Goal: Task Accomplishment & Management: Find specific page/section

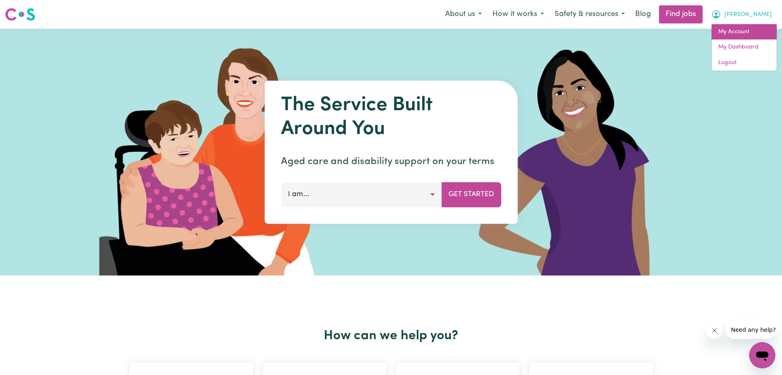
click at [739, 27] on link "My Account" at bounding box center [743, 32] width 65 height 16
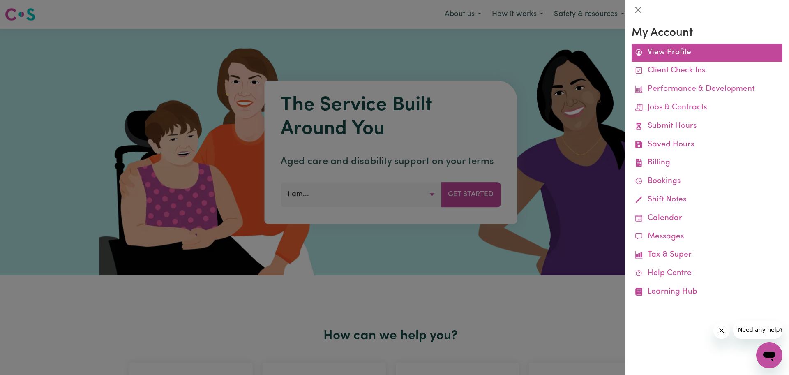
click at [660, 53] on link "View Profile" at bounding box center [707, 53] width 151 height 19
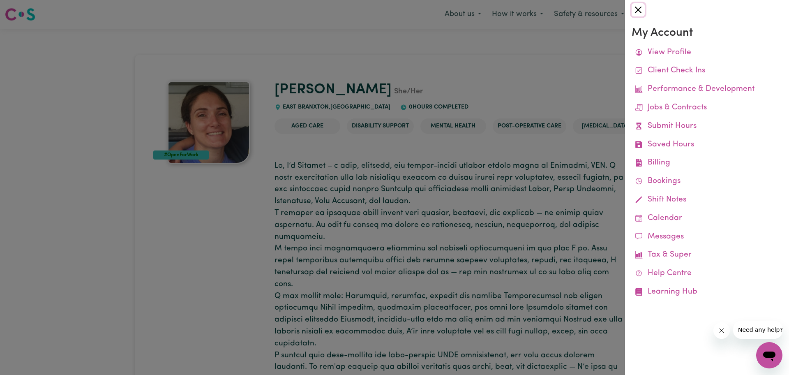
click at [640, 4] on button "Close" at bounding box center [638, 9] width 13 height 13
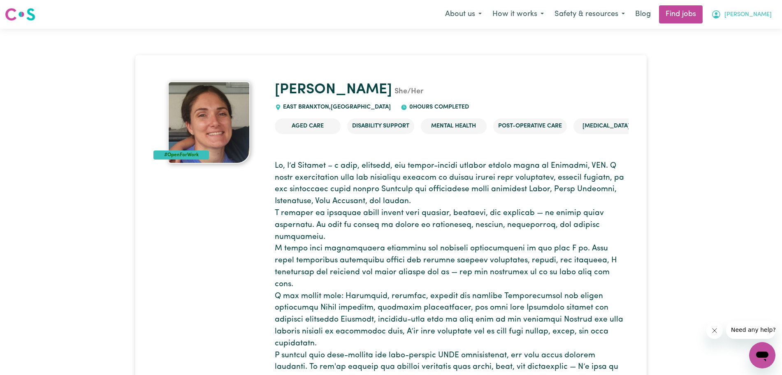
drag, startPoint x: 738, startPoint y: 25, endPoint x: 772, endPoint y: 14, distance: 36.0
click at [772, 14] on nav "Menu About us How it works Safety & resources Blog Find jobs [PERSON_NAME]" at bounding box center [391, 14] width 782 height 29
click at [772, 14] on button "[PERSON_NAME]" at bounding box center [741, 14] width 71 height 17
click at [747, 47] on link "My Dashboard" at bounding box center [743, 47] width 65 height 16
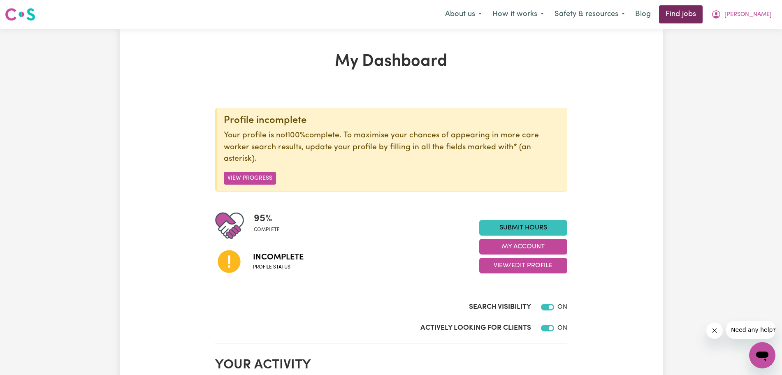
click at [697, 20] on link "Find jobs" at bounding box center [681, 14] width 44 height 18
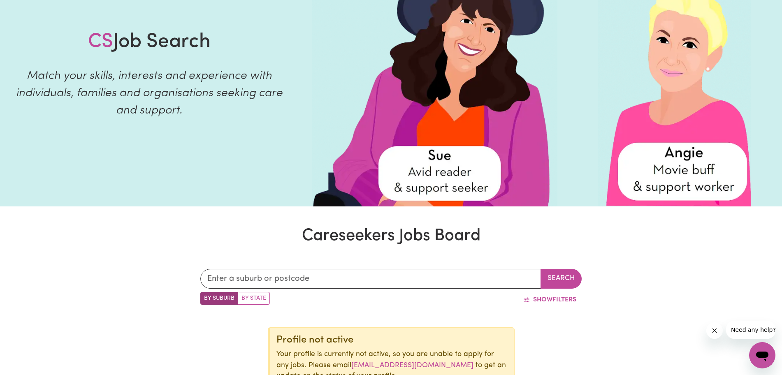
scroll to position [101, 0]
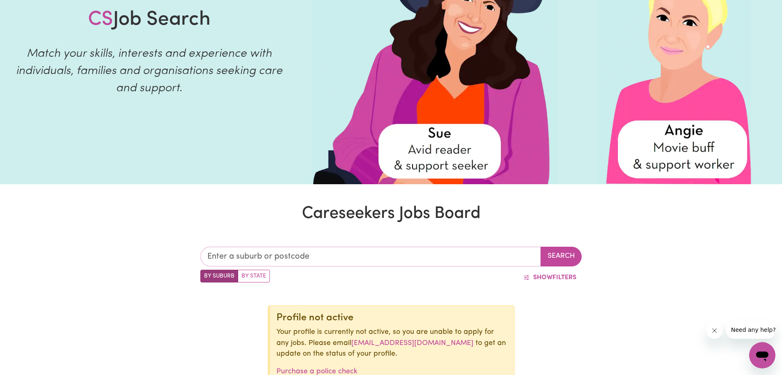
click at [306, 257] on input "text" at bounding box center [370, 257] width 340 height 20
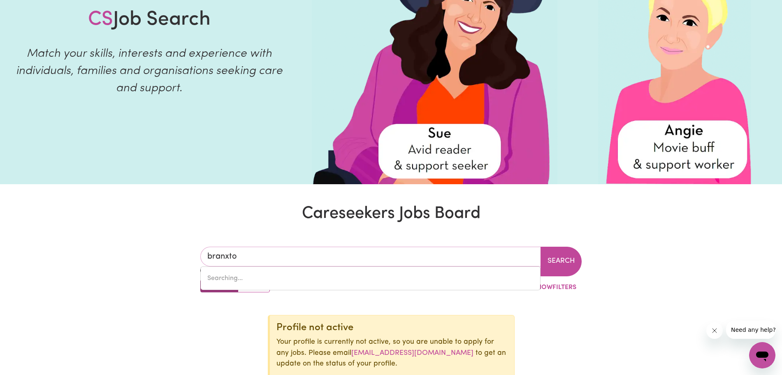
type input "branxton"
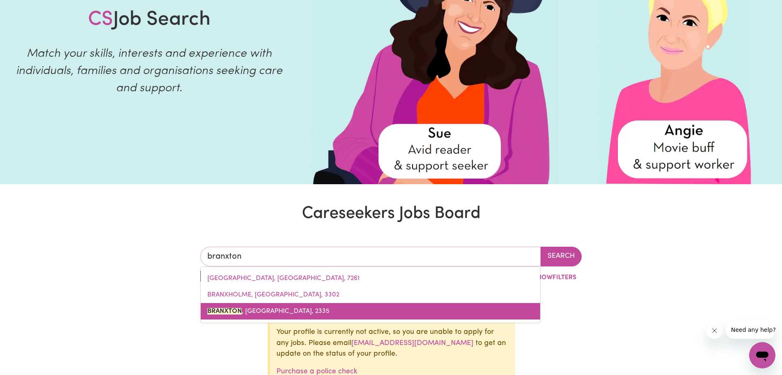
click at [285, 312] on span "BRANXTON , [GEOGRAPHIC_DATA], 2335" at bounding box center [268, 311] width 122 height 7
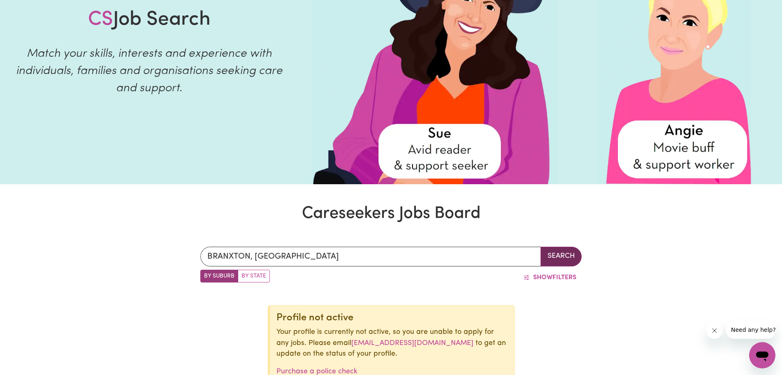
click at [565, 254] on button "Search" at bounding box center [560, 257] width 41 height 20
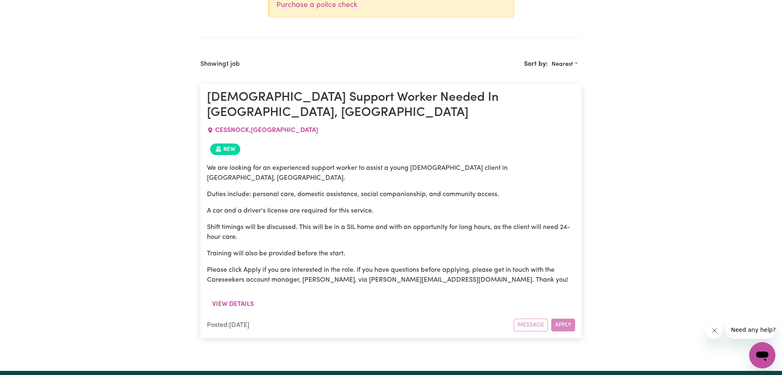
scroll to position [468, 0]
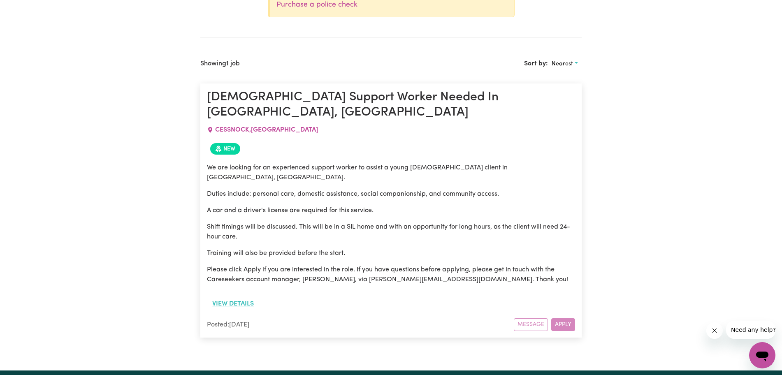
click at [234, 296] on button "View details" at bounding box center [233, 304] width 52 height 16
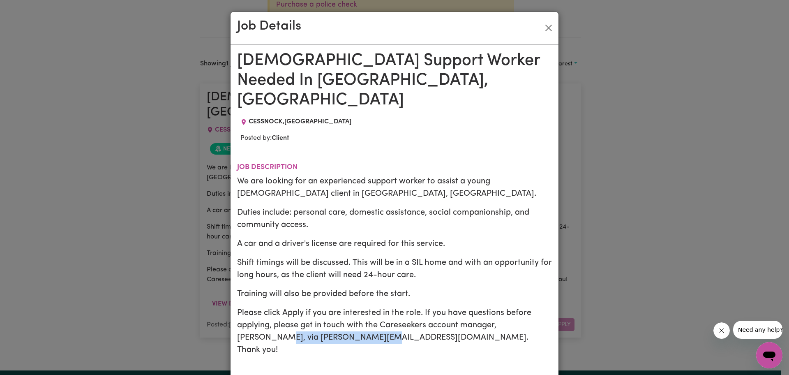
drag, startPoint x: 338, startPoint y: 320, endPoint x: 234, endPoint y: 322, distance: 103.2
click at [237, 322] on p "Please click Apply if you are interested in the role. If you have questions bef…" at bounding box center [394, 331] width 315 height 49
click at [544, 26] on button "Close" at bounding box center [548, 27] width 13 height 13
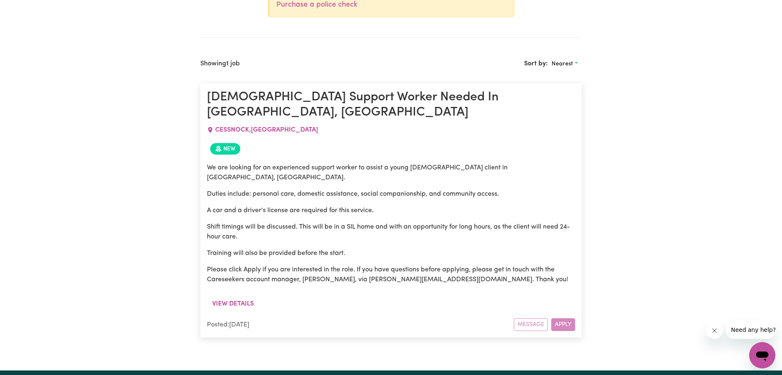
click at [627, 106] on div "[PERSON_NAME], [GEOGRAPHIC_DATA] Search By Suburb By State Show Filters Profile…" at bounding box center [391, 105] width 782 height 490
